Goal: Navigation & Orientation: Find specific page/section

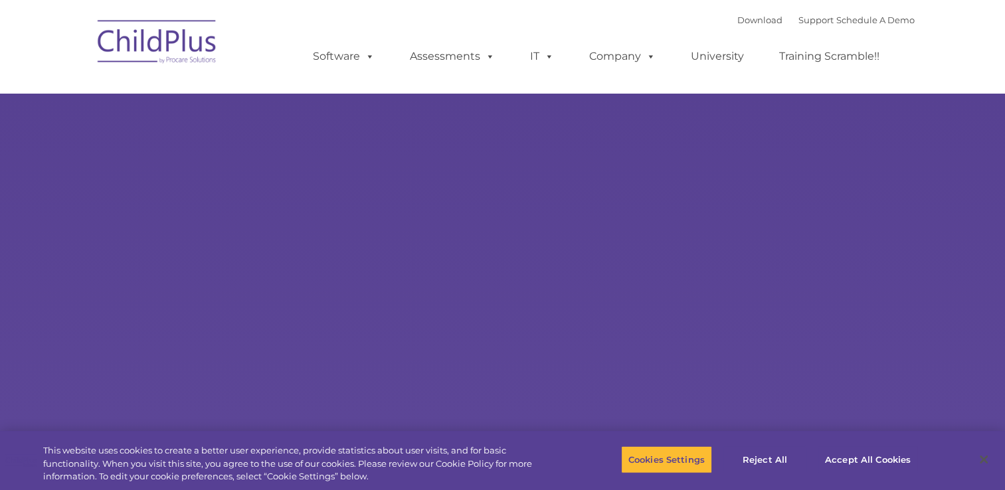
select select "MEDIUM"
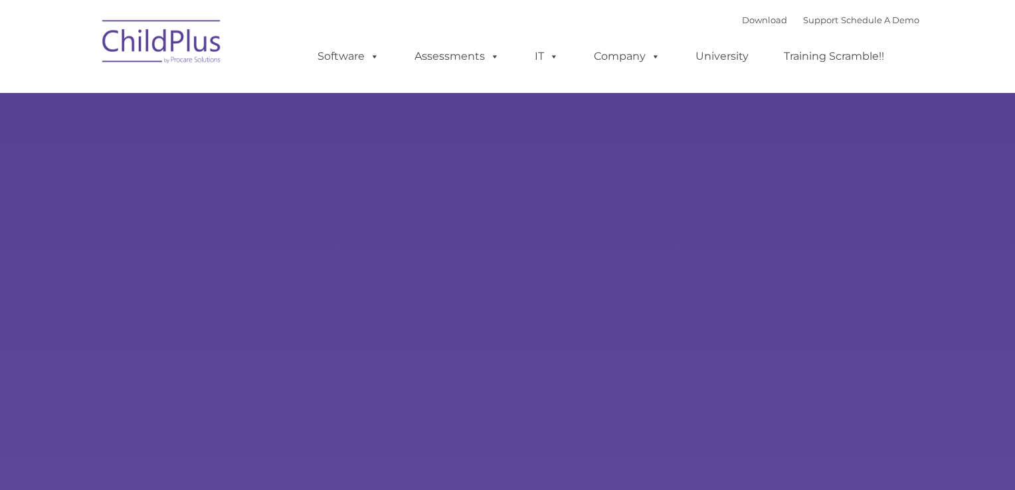
type input ""
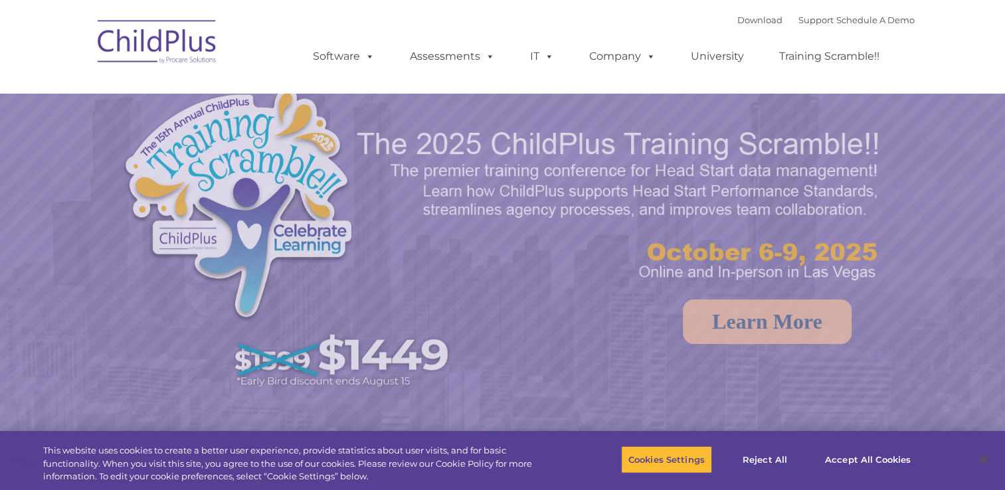
select select "MEDIUM"
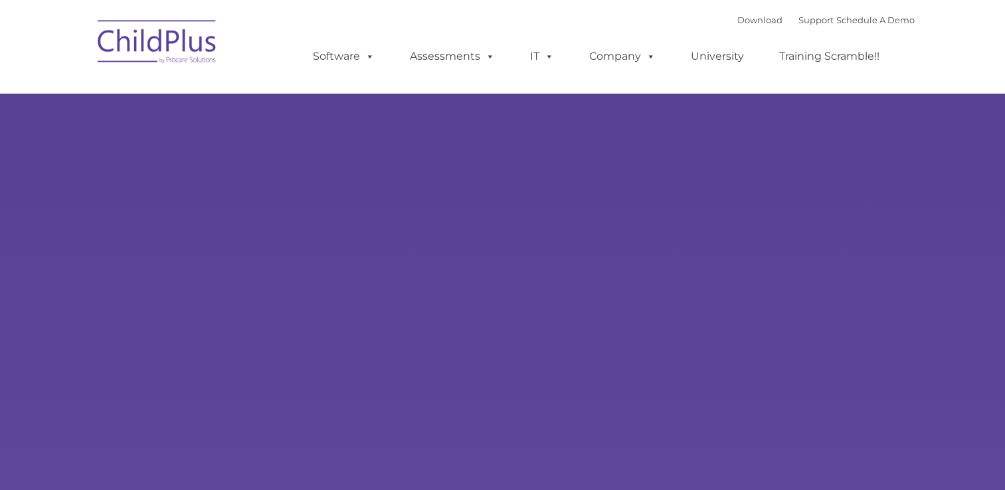
type input ""
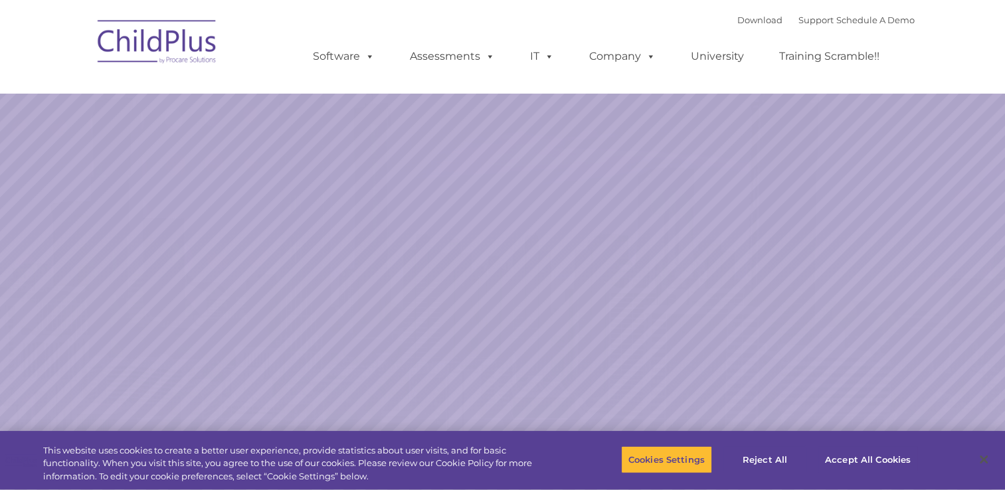
select select "MEDIUM"
